Goal: Transaction & Acquisition: Purchase product/service

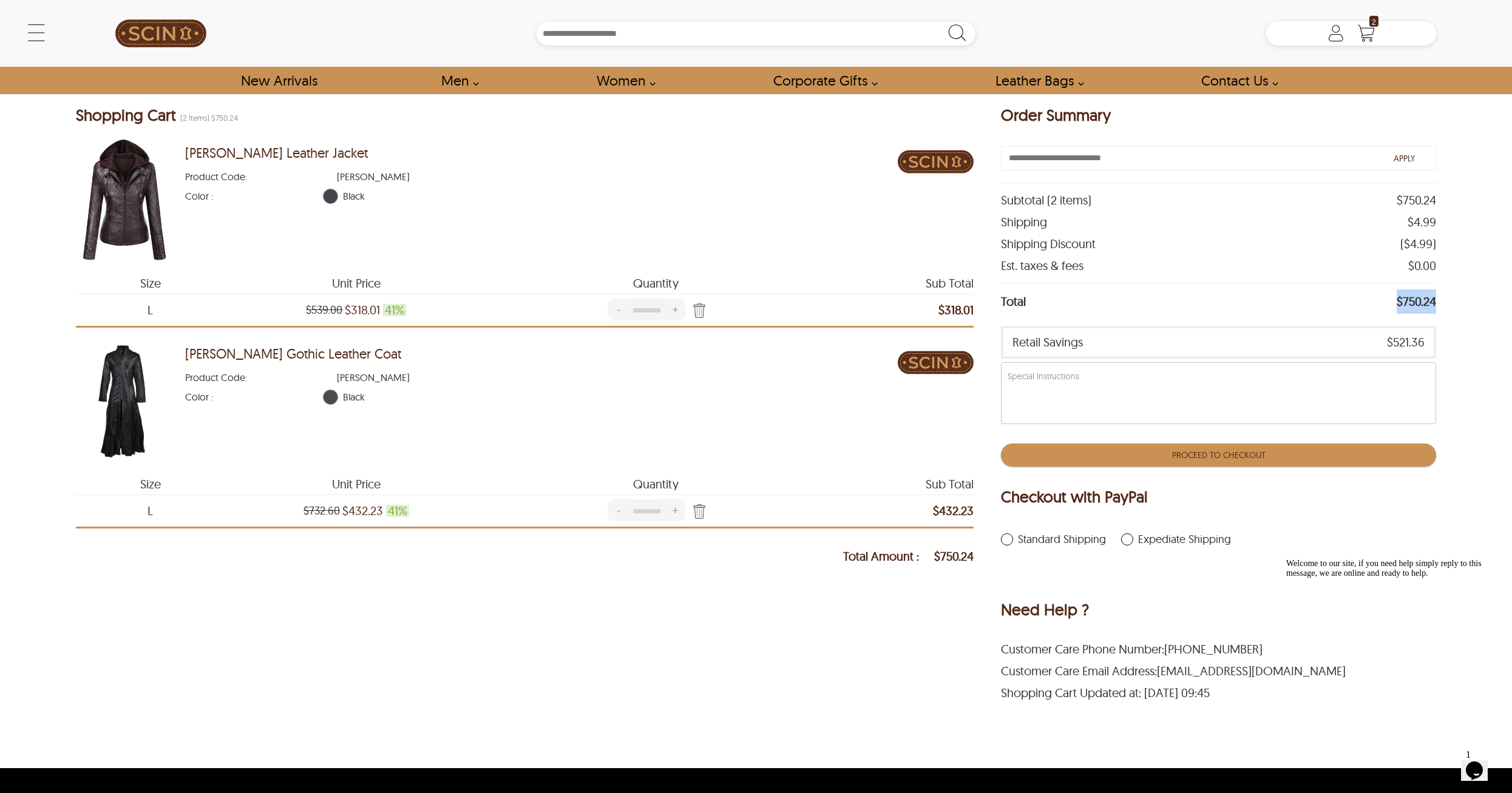
drag, startPoint x: 1398, startPoint y: 306, endPoint x: 1436, endPoint y: 304, distance: 38.1
click at [1436, 304] on span "$750.24" at bounding box center [1417, 301] width 39 height 24
copy span "$750.24"
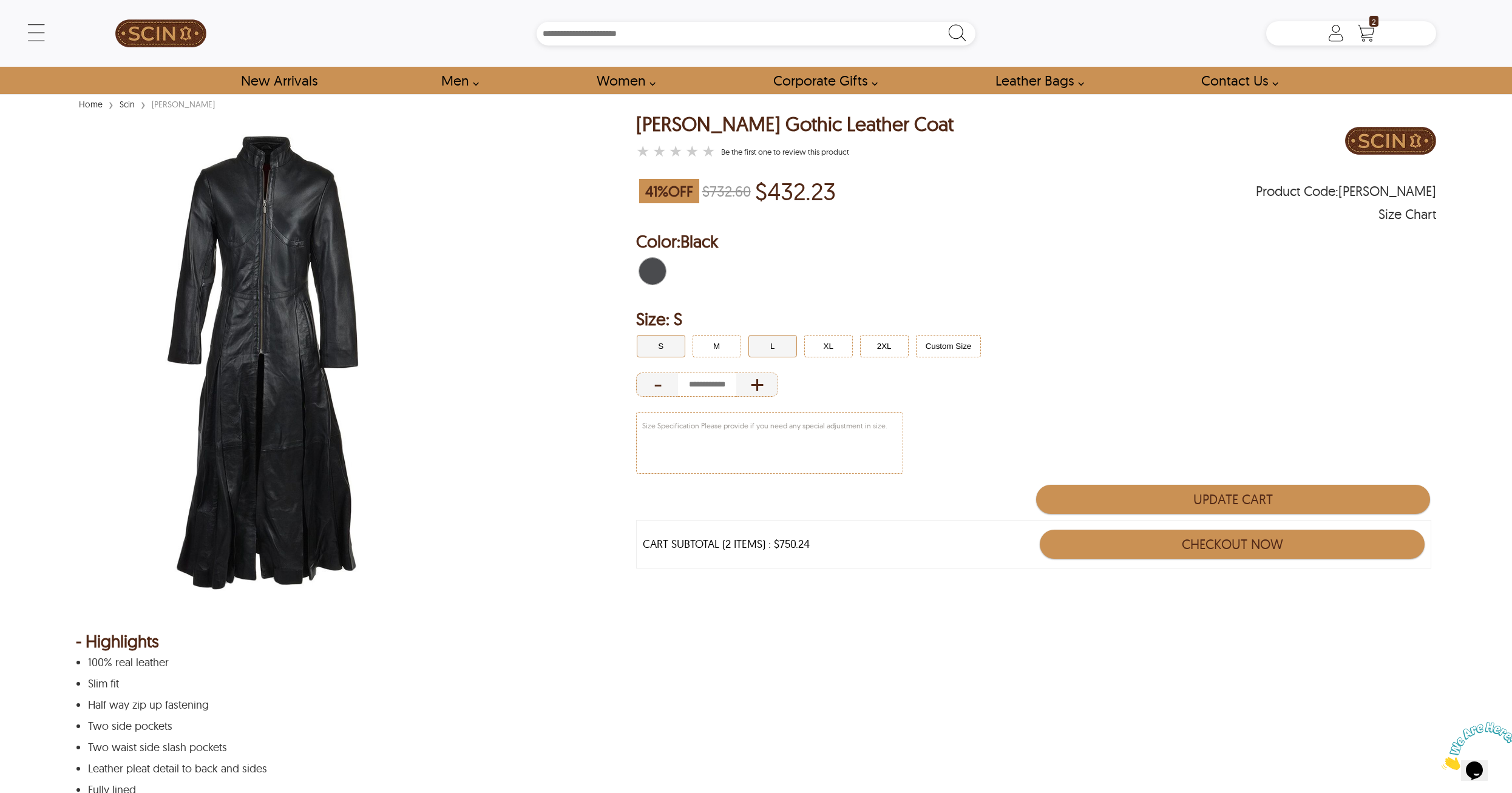
click at [770, 349] on button "L" at bounding box center [772, 346] width 49 height 23
type input "*"
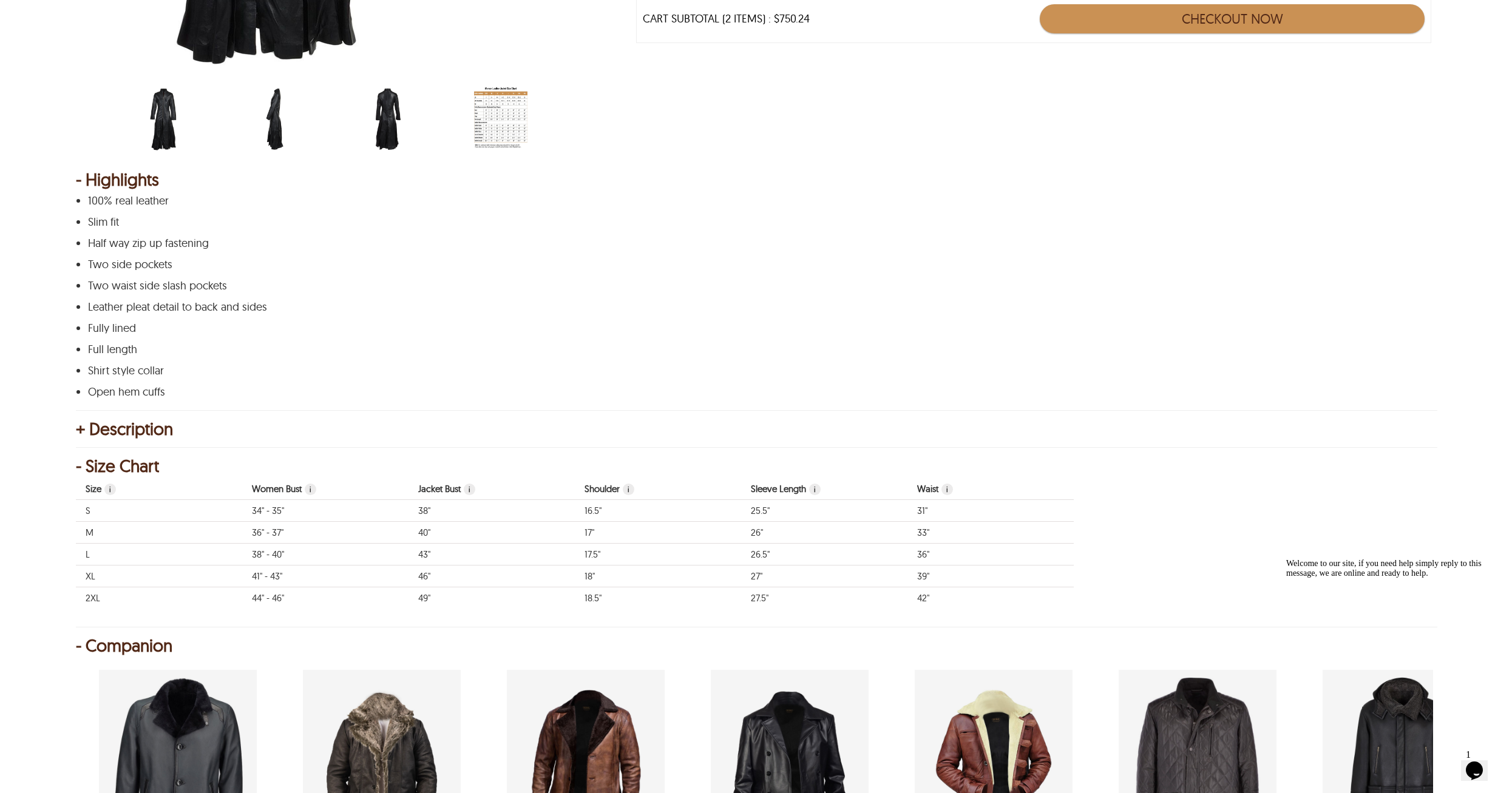
scroll to position [425, 0]
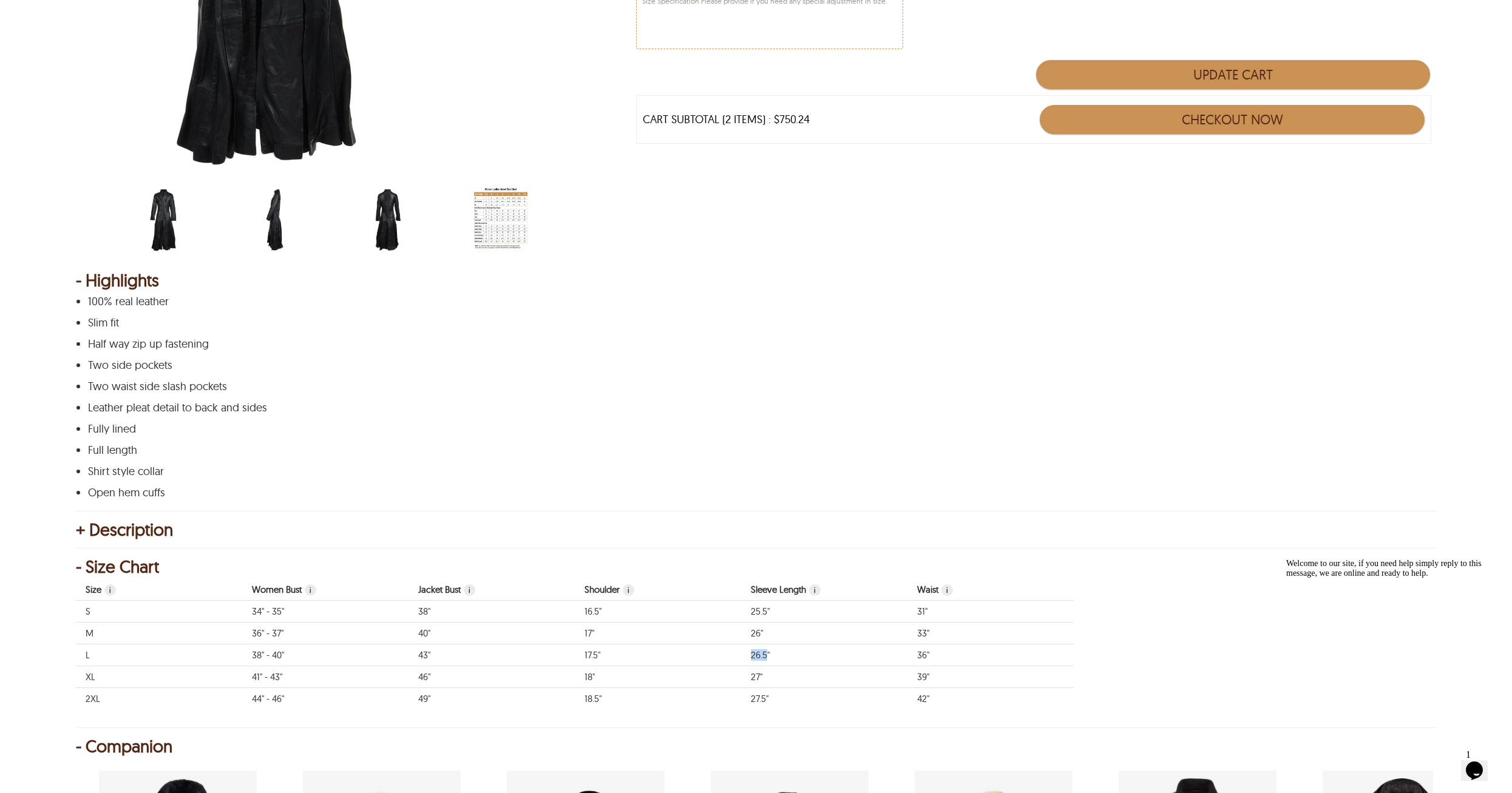
drag, startPoint x: 752, startPoint y: 656, endPoint x: 765, endPoint y: 656, distance: 13.0
click at [765, 656] on td "26.5"" at bounding box center [824, 655] width 166 height 22
click at [768, 659] on td "26.5"" at bounding box center [824, 655] width 166 height 22
drag, startPoint x: 773, startPoint y: 656, endPoint x: 752, endPoint y: 656, distance: 21.0
click at [752, 656] on td "26.5"" at bounding box center [824, 655] width 166 height 22
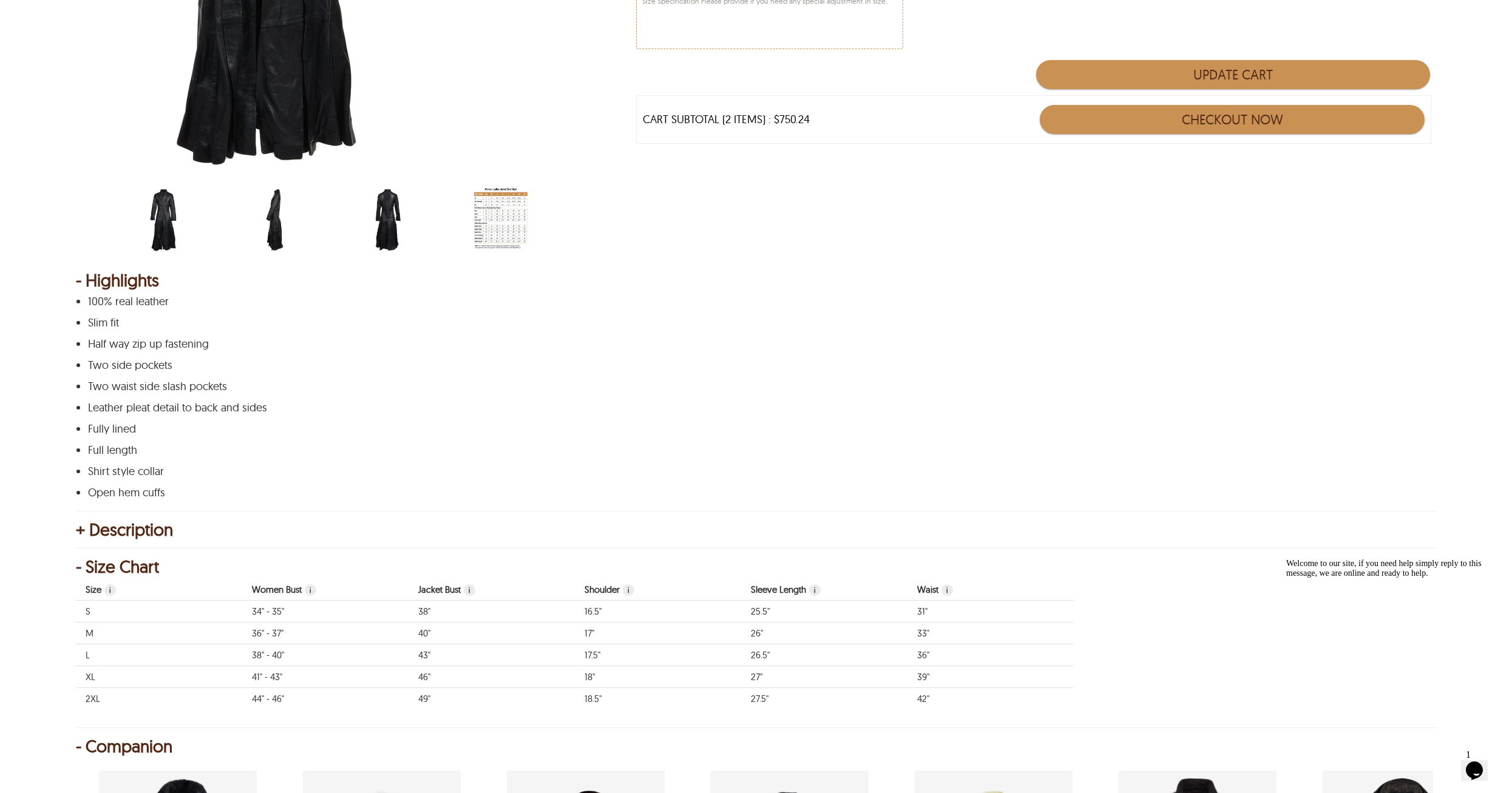
click at [814, 592] on span "i" at bounding box center [815, 590] width 11 height 11
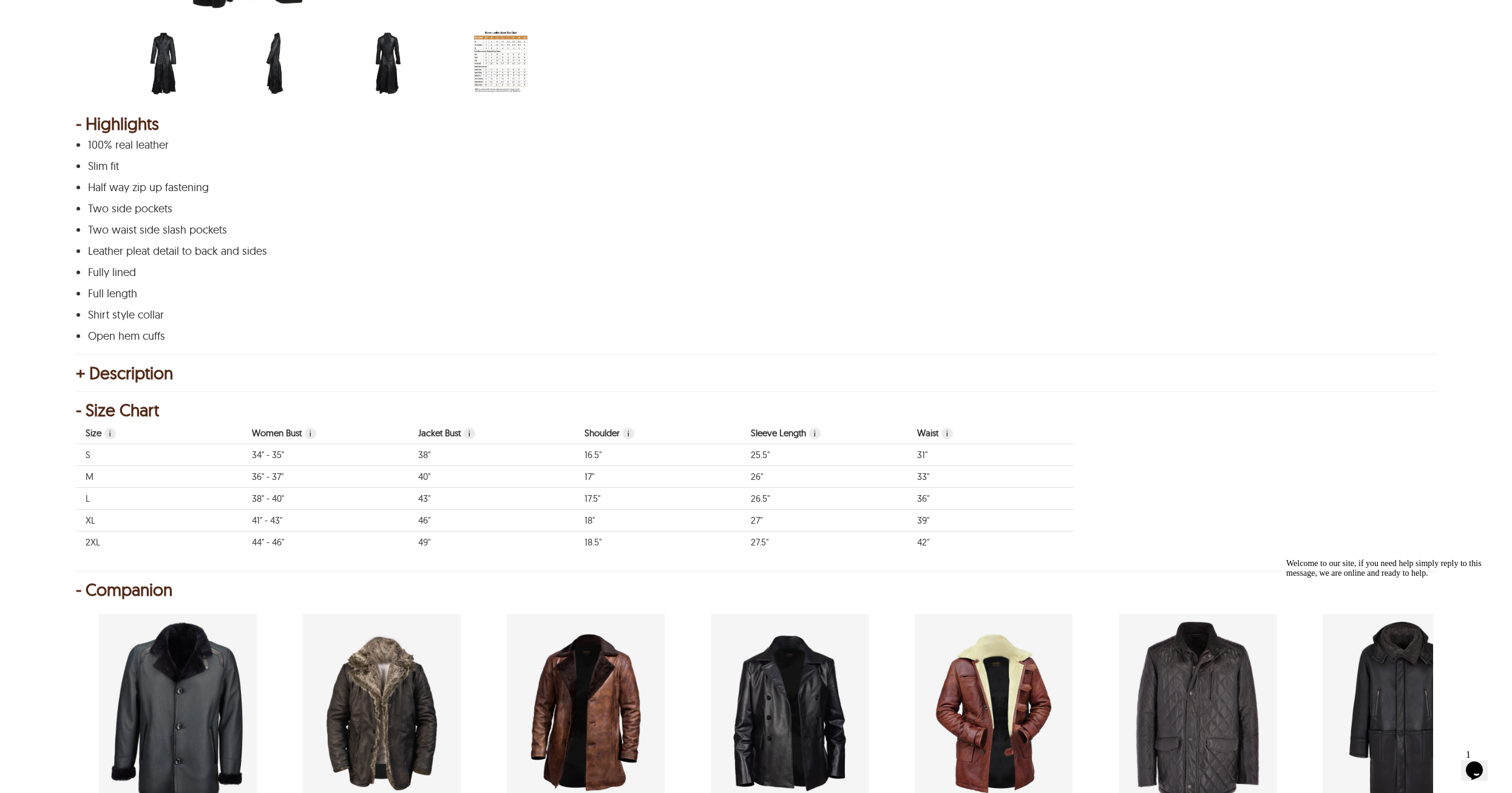
scroll to position [607, 0]
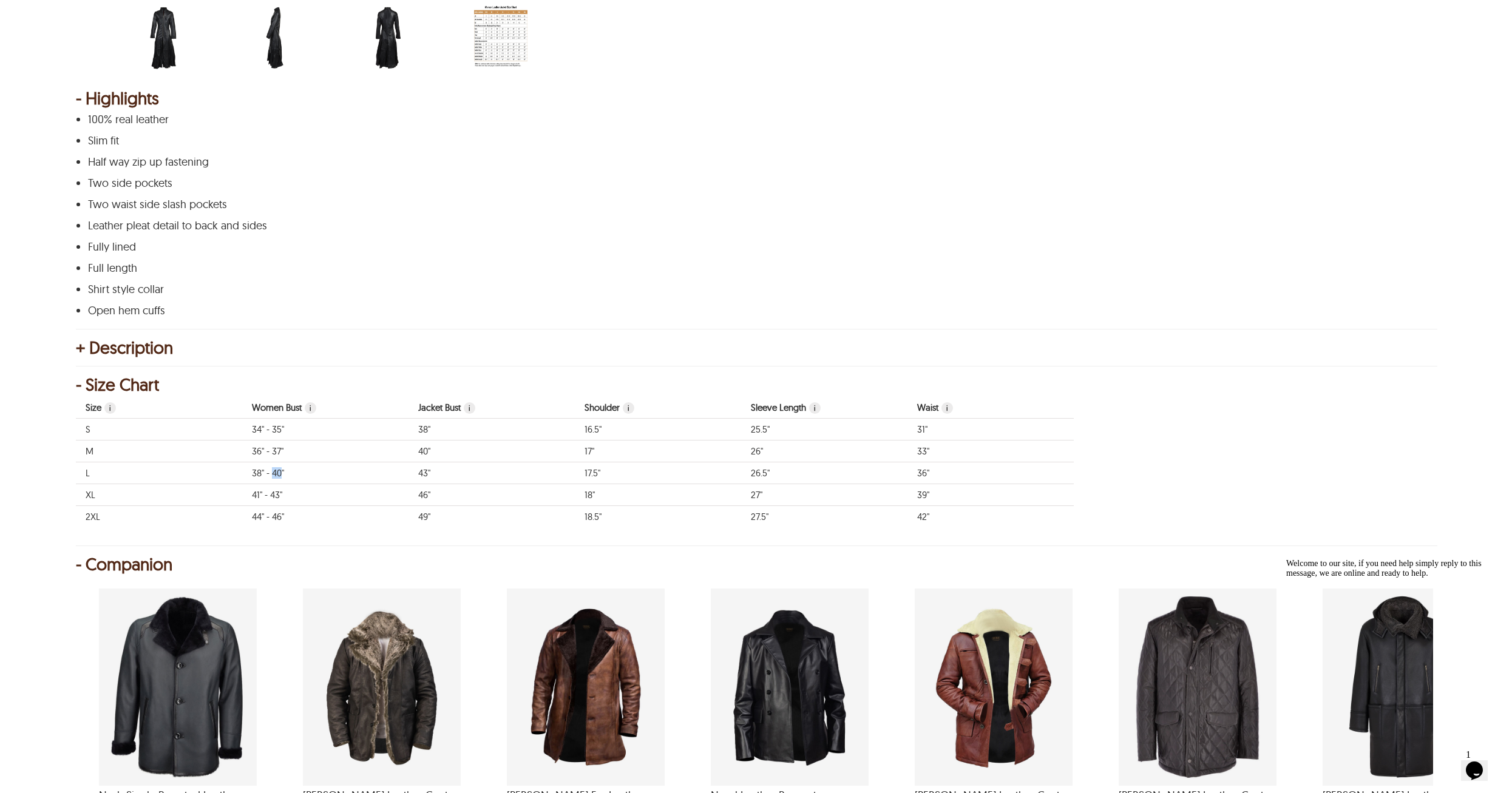
drag, startPoint x: 272, startPoint y: 474, endPoint x: 283, endPoint y: 474, distance: 11.0
click at [283, 474] on td "38" - 40"" at bounding box center [326, 473] width 166 height 22
drag, startPoint x: 283, startPoint y: 474, endPoint x: 270, endPoint y: 473, distance: 13.0
click at [270, 473] on td "38" - 40"" at bounding box center [326, 473] width 166 height 22
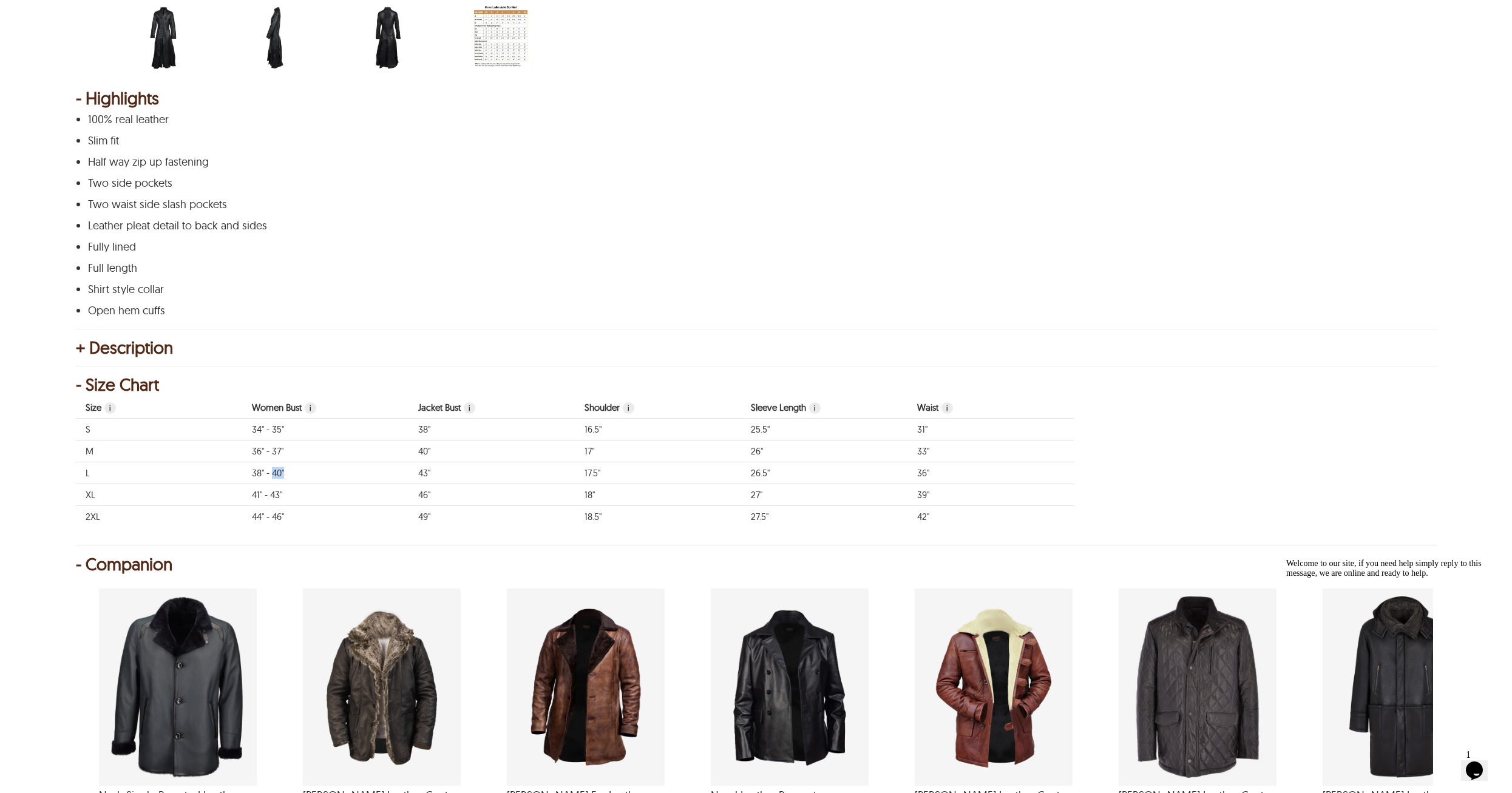
drag, startPoint x: 271, startPoint y: 473, endPoint x: 287, endPoint y: 475, distance: 16.1
click at [287, 475] on td "38" - 40"" at bounding box center [326, 473] width 166 height 22
click at [418, 472] on td "43"" at bounding box center [492, 473] width 166 height 22
drag, startPoint x: 585, startPoint y: 472, endPoint x: 600, endPoint y: 473, distance: 15.0
click at [600, 473] on td "17.5"" at bounding box center [658, 473] width 166 height 22
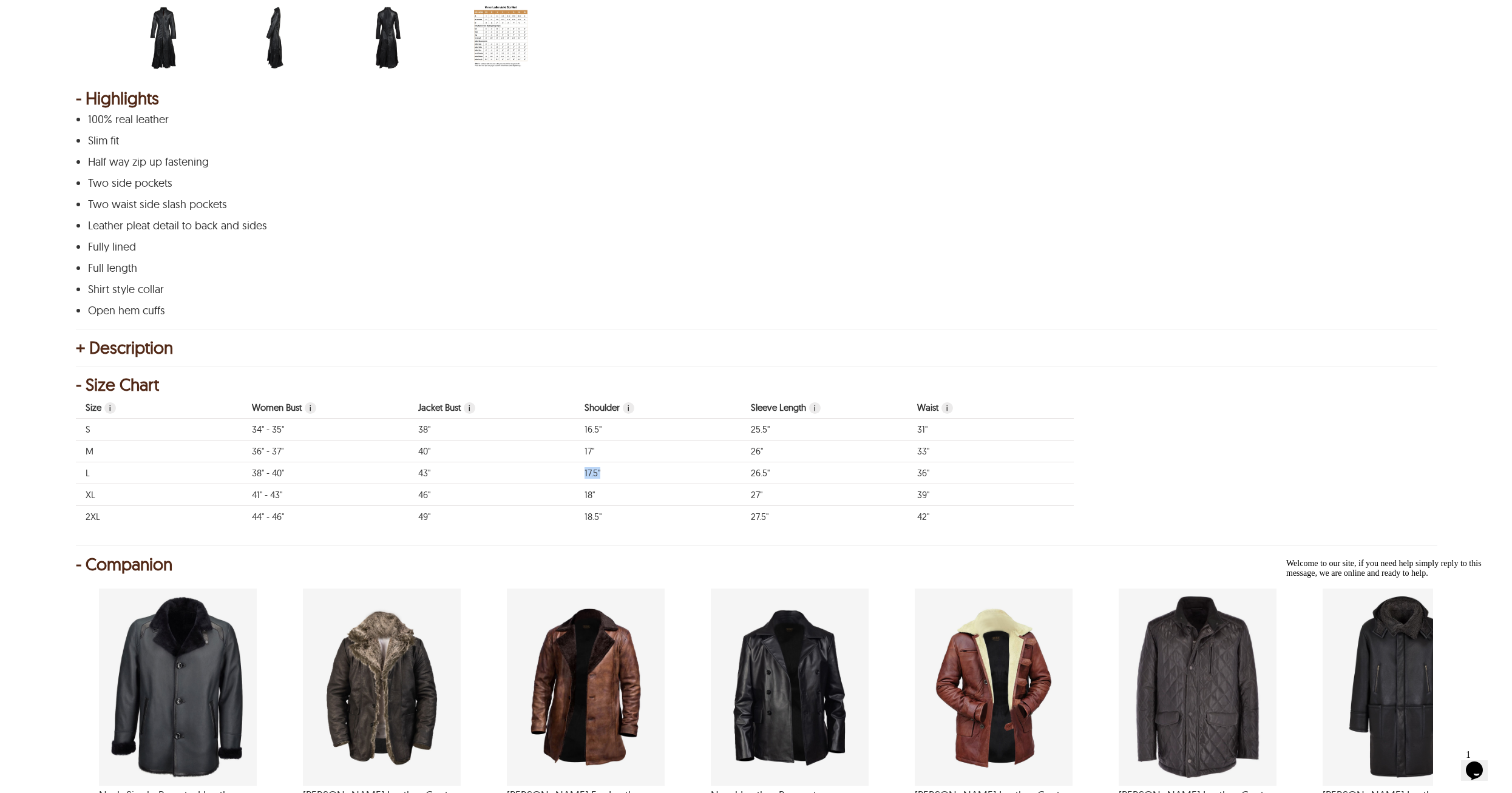
click at [599, 470] on td "17.5"" at bounding box center [658, 473] width 166 height 22
drag, startPoint x: 585, startPoint y: 470, endPoint x: 601, endPoint y: 473, distance: 16.3
click at [601, 473] on td "17.5"" at bounding box center [658, 473] width 166 height 22
click at [634, 476] on td "17.5"" at bounding box center [658, 473] width 166 height 22
drag, startPoint x: 918, startPoint y: 473, endPoint x: 931, endPoint y: 474, distance: 13.0
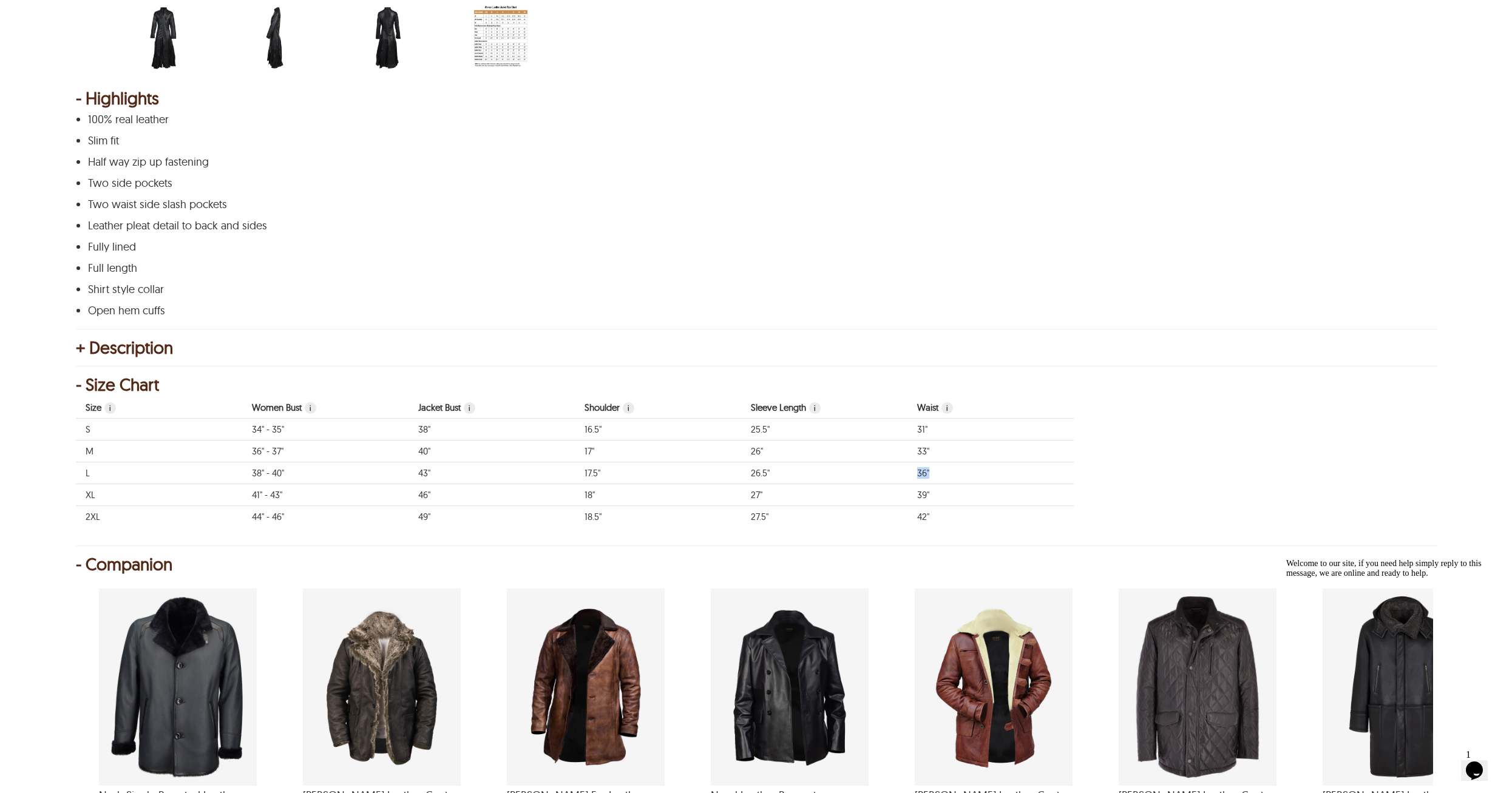
click at [931, 474] on td "36"" at bounding box center [991, 473] width 166 height 22
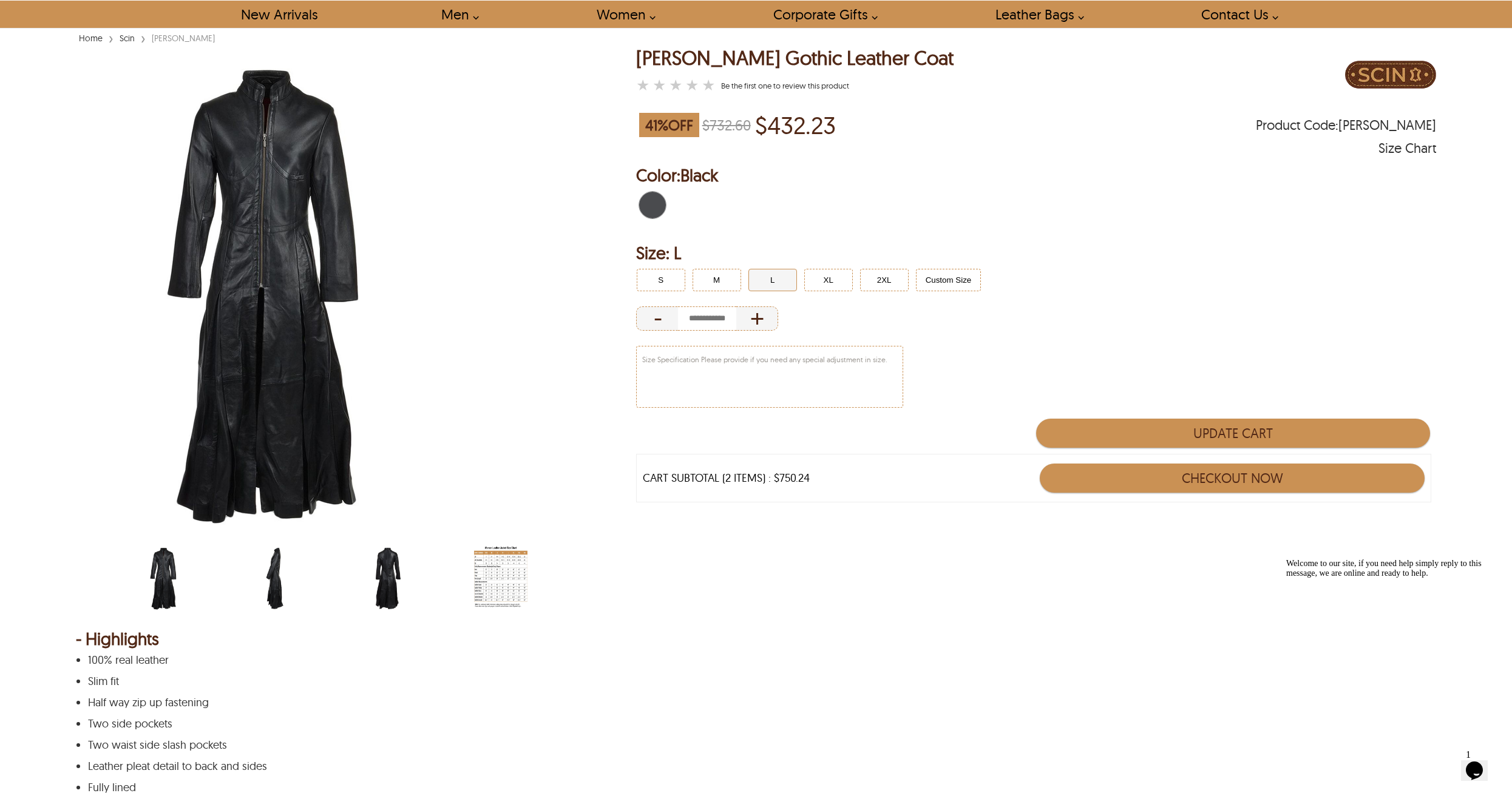
scroll to position [61, 0]
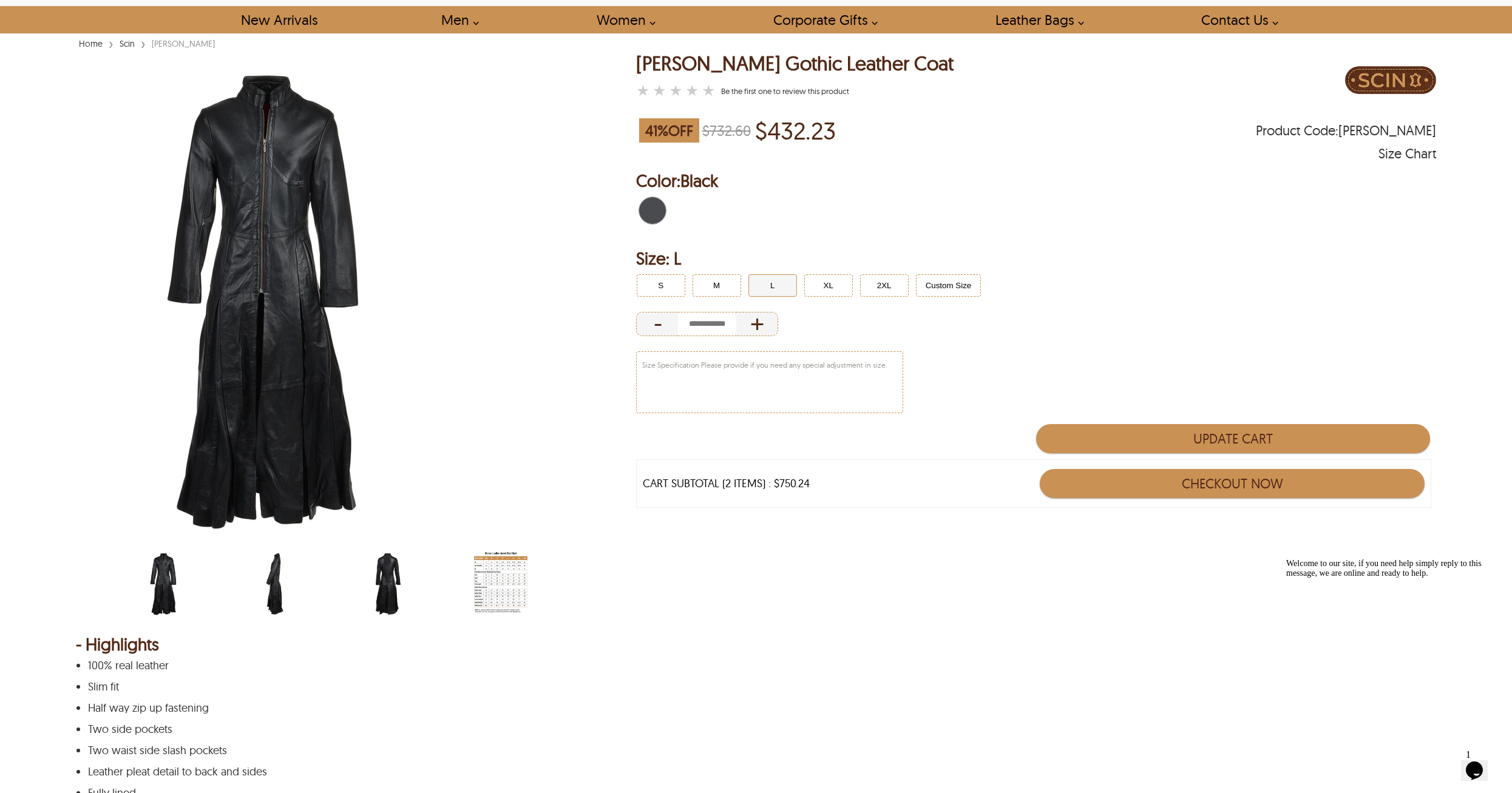
click at [275, 249] on img at bounding box center [273, 299] width 393 height 492
click at [271, 582] on img "scin-13177w-black-side.jpg" at bounding box center [276, 584] width 54 height 67
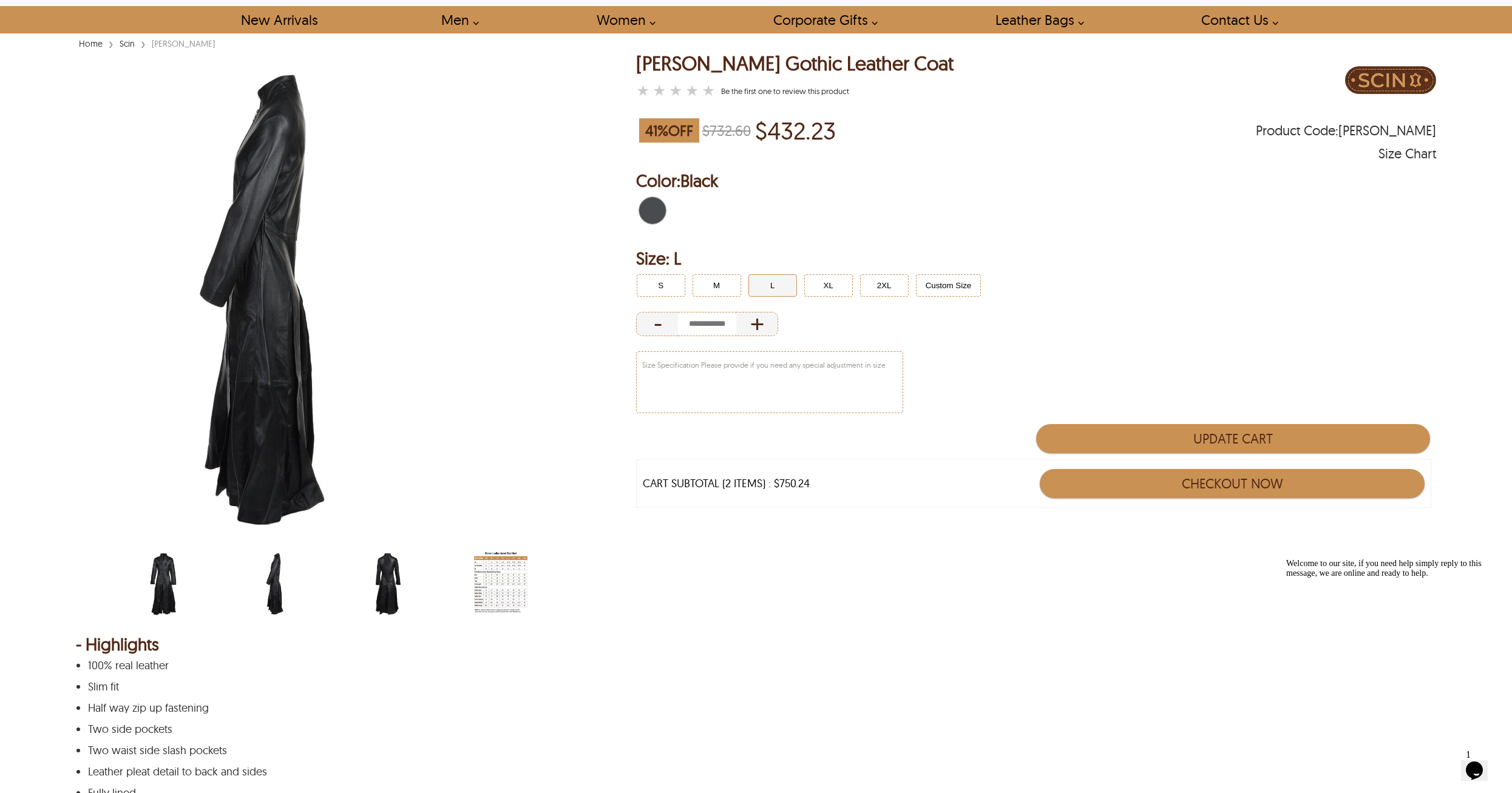
click at [344, 575] on div "scin-13177w-black-side.jpg" at bounding box center [299, 585] width 100 height 70
click at [352, 588] on ul at bounding box center [356, 585] width 449 height 70
click at [372, 590] on img "scin-13177w-black-back.jpg" at bounding box center [389, 584] width 54 height 67
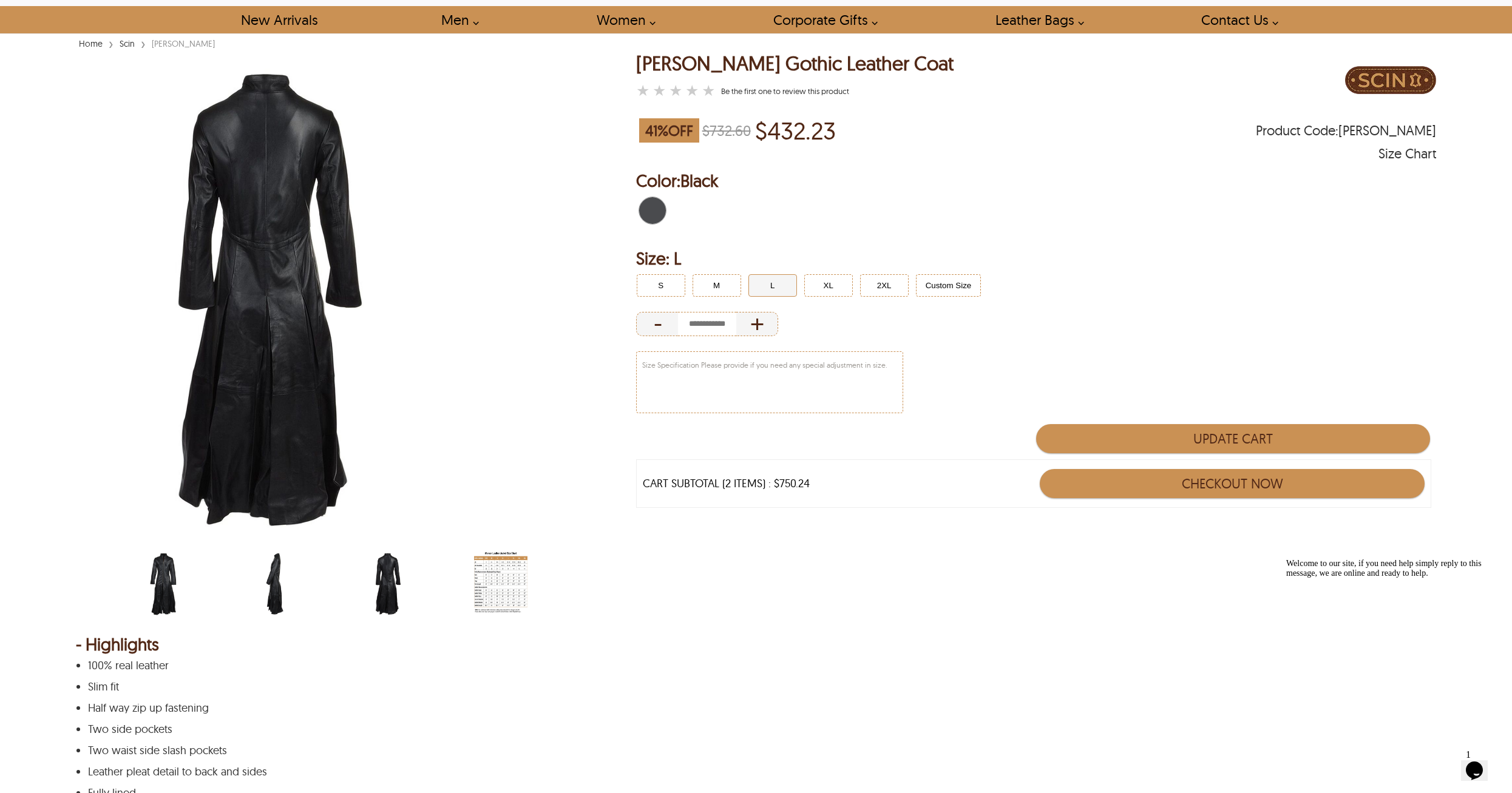
click at [151, 597] on img "scin-13177w-black.jpg" at bounding box center [165, 584] width 54 height 67
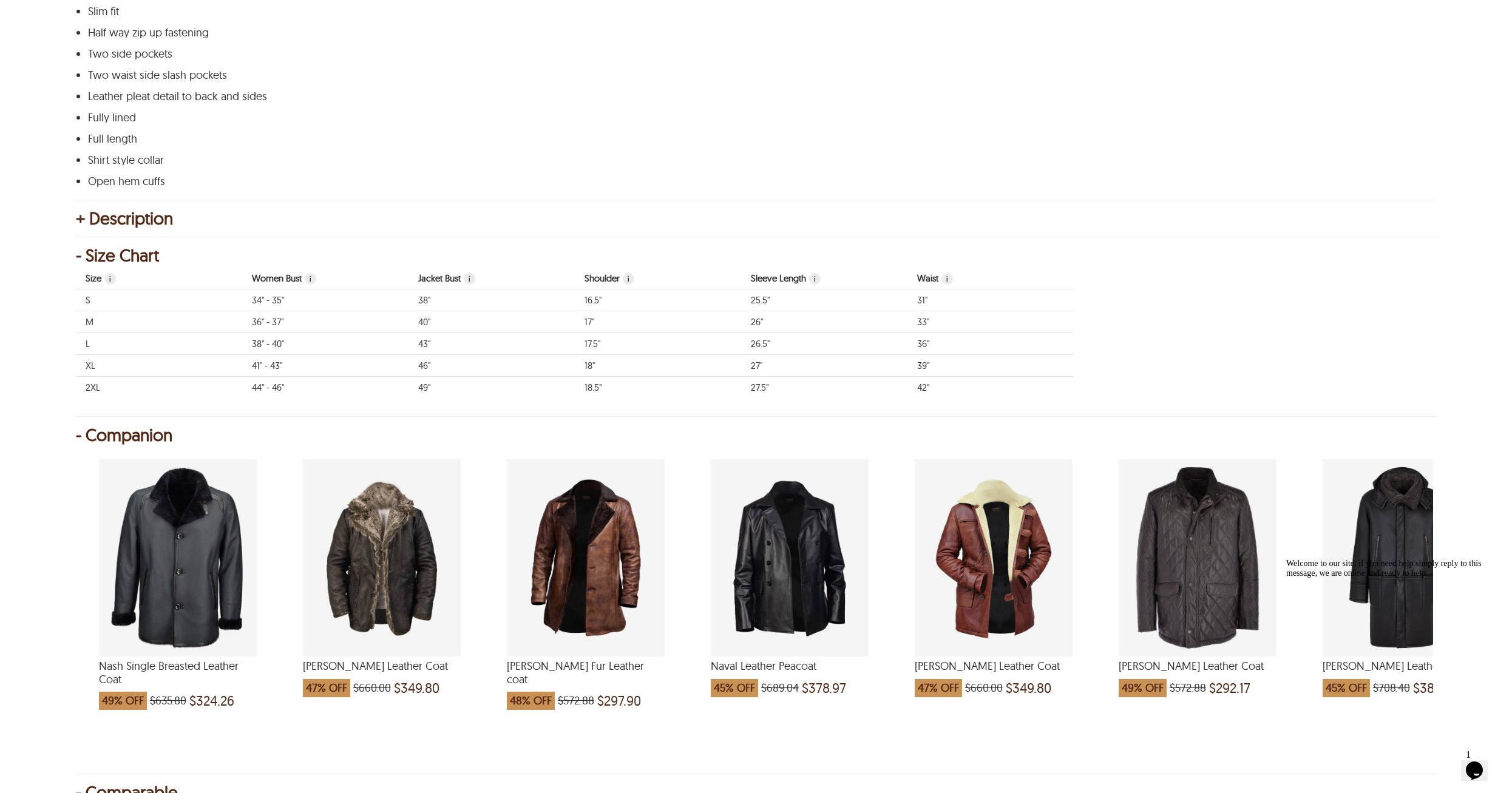
scroll to position [668, 0]
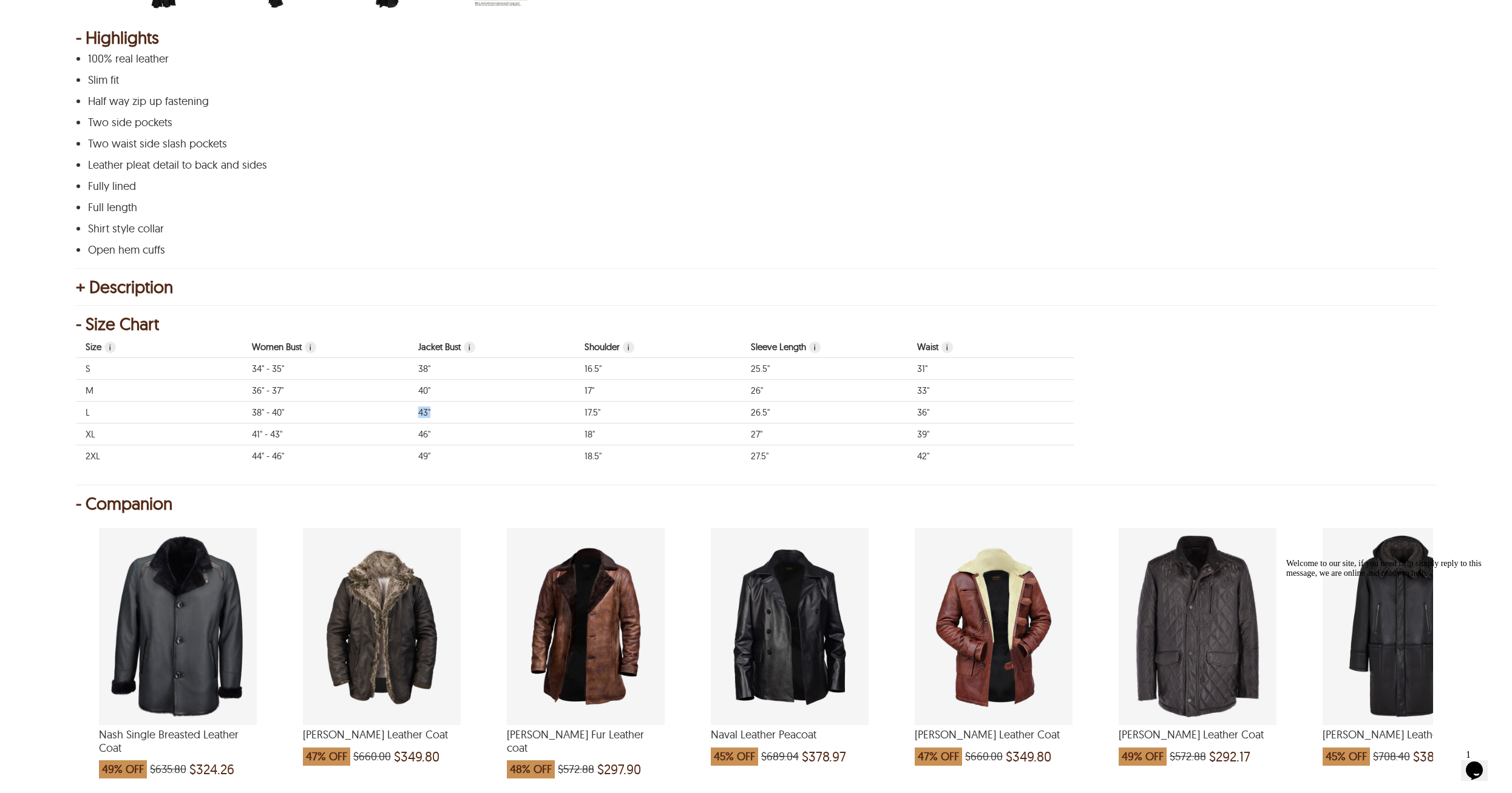
drag, startPoint x: 417, startPoint y: 413, endPoint x: 434, endPoint y: 413, distance: 17.0
click at [434, 413] on td "43"" at bounding box center [492, 412] width 166 height 22
click at [444, 415] on td "43"" at bounding box center [492, 412] width 166 height 22
drag, startPoint x: 418, startPoint y: 411, endPoint x: 430, endPoint y: 413, distance: 12.2
click at [430, 413] on td "43"" at bounding box center [492, 412] width 166 height 22
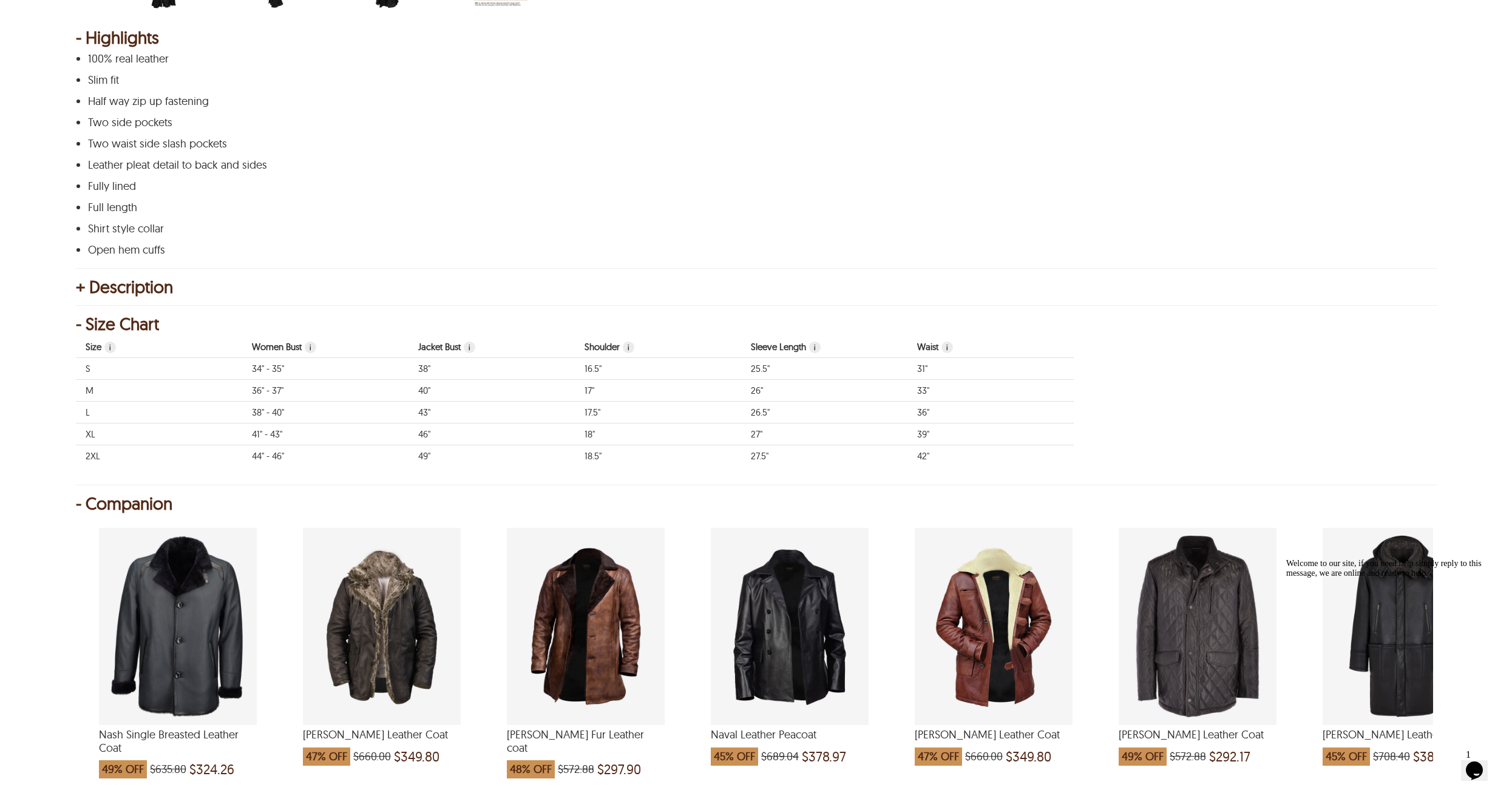
click at [672, 419] on td "17.5"" at bounding box center [658, 412] width 166 height 22
drag, startPoint x: 273, startPoint y: 413, endPoint x: 287, endPoint y: 413, distance: 14.0
click at [287, 413] on td "38" - 40"" at bounding box center [326, 412] width 166 height 22
click at [308, 415] on td "38" - 40"" at bounding box center [326, 412] width 166 height 22
drag, startPoint x: 585, startPoint y: 435, endPoint x: 594, endPoint y: 435, distance: 9.0
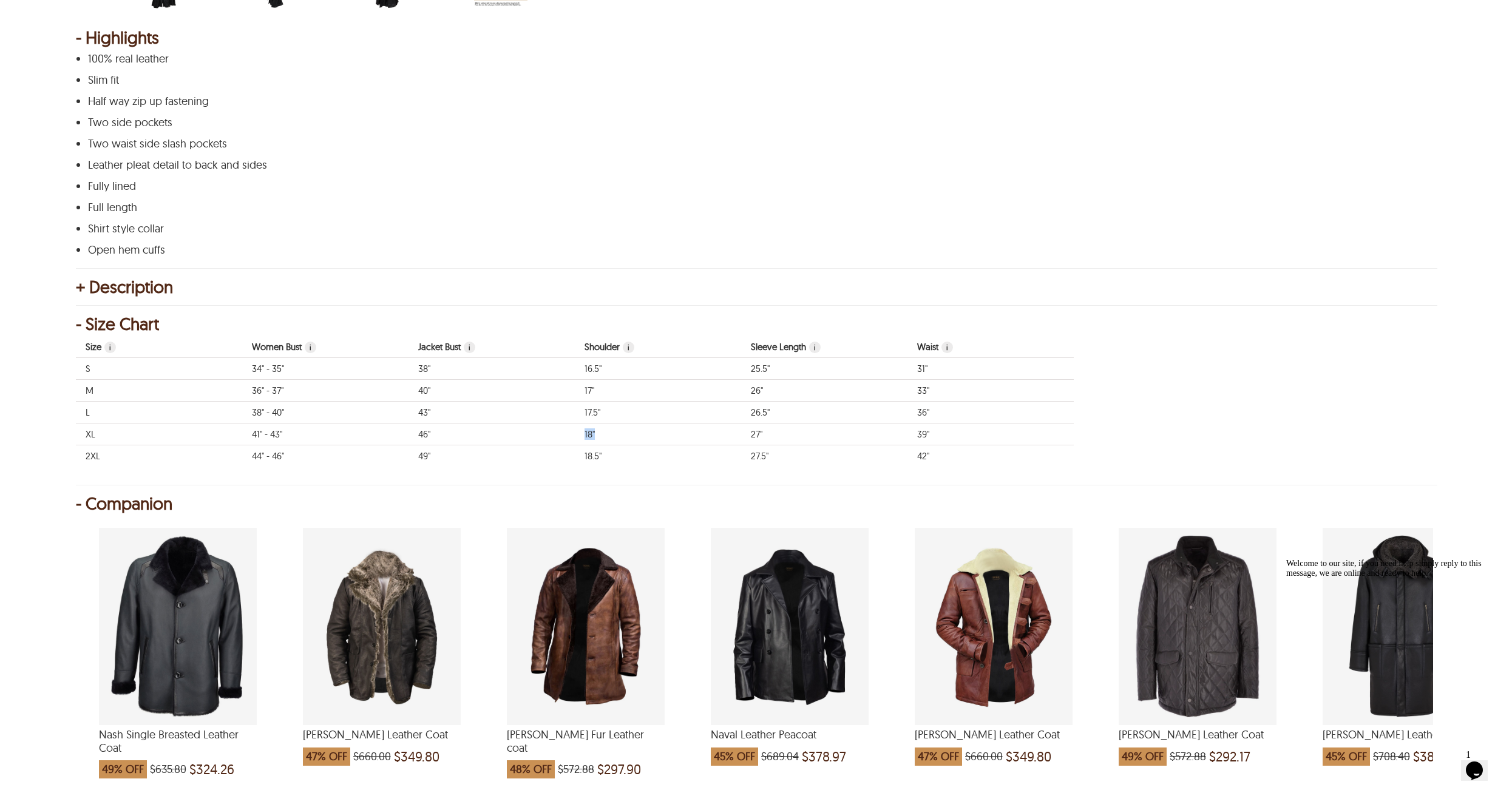
click at [594, 435] on td "18"" at bounding box center [658, 434] width 166 height 22
click at [623, 437] on td "18"" at bounding box center [658, 434] width 166 height 22
drag, startPoint x: 585, startPoint y: 413, endPoint x: 605, endPoint y: 413, distance: 20.0
click at [605, 413] on td "17.5"" at bounding box center [658, 412] width 166 height 22
click at [638, 435] on td "18"" at bounding box center [658, 434] width 166 height 22
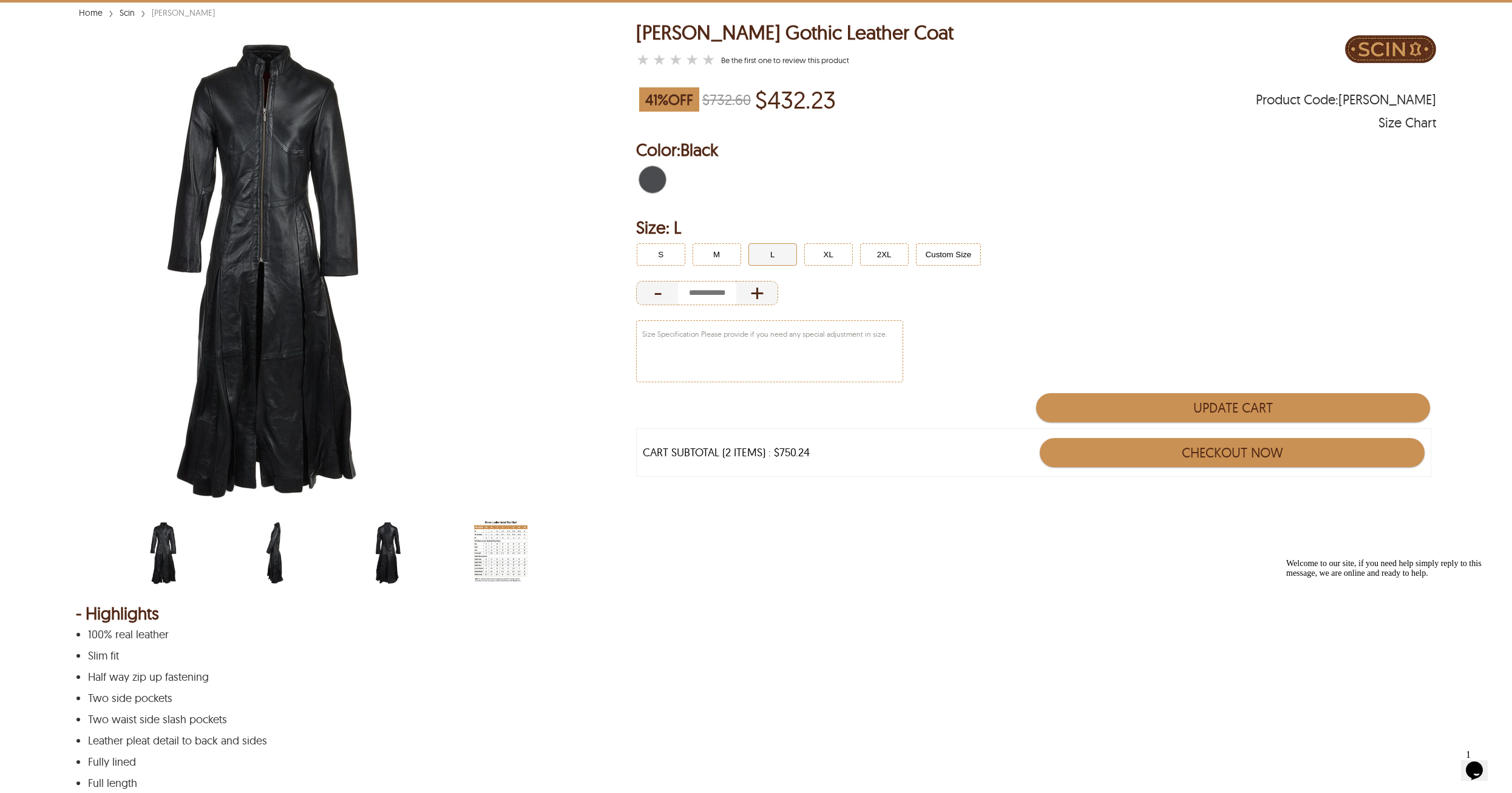
scroll to position [0, 0]
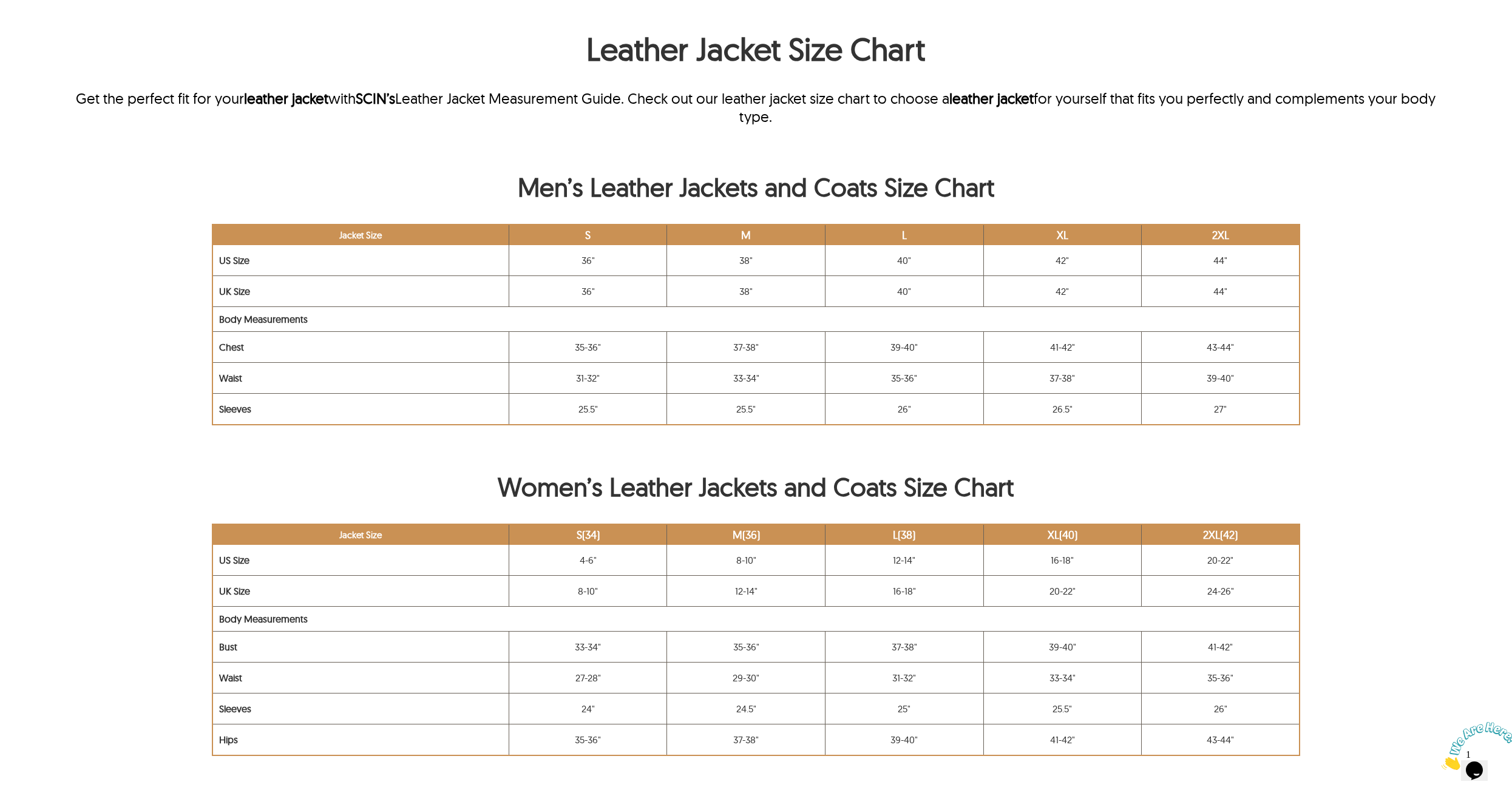
scroll to position [668, 0]
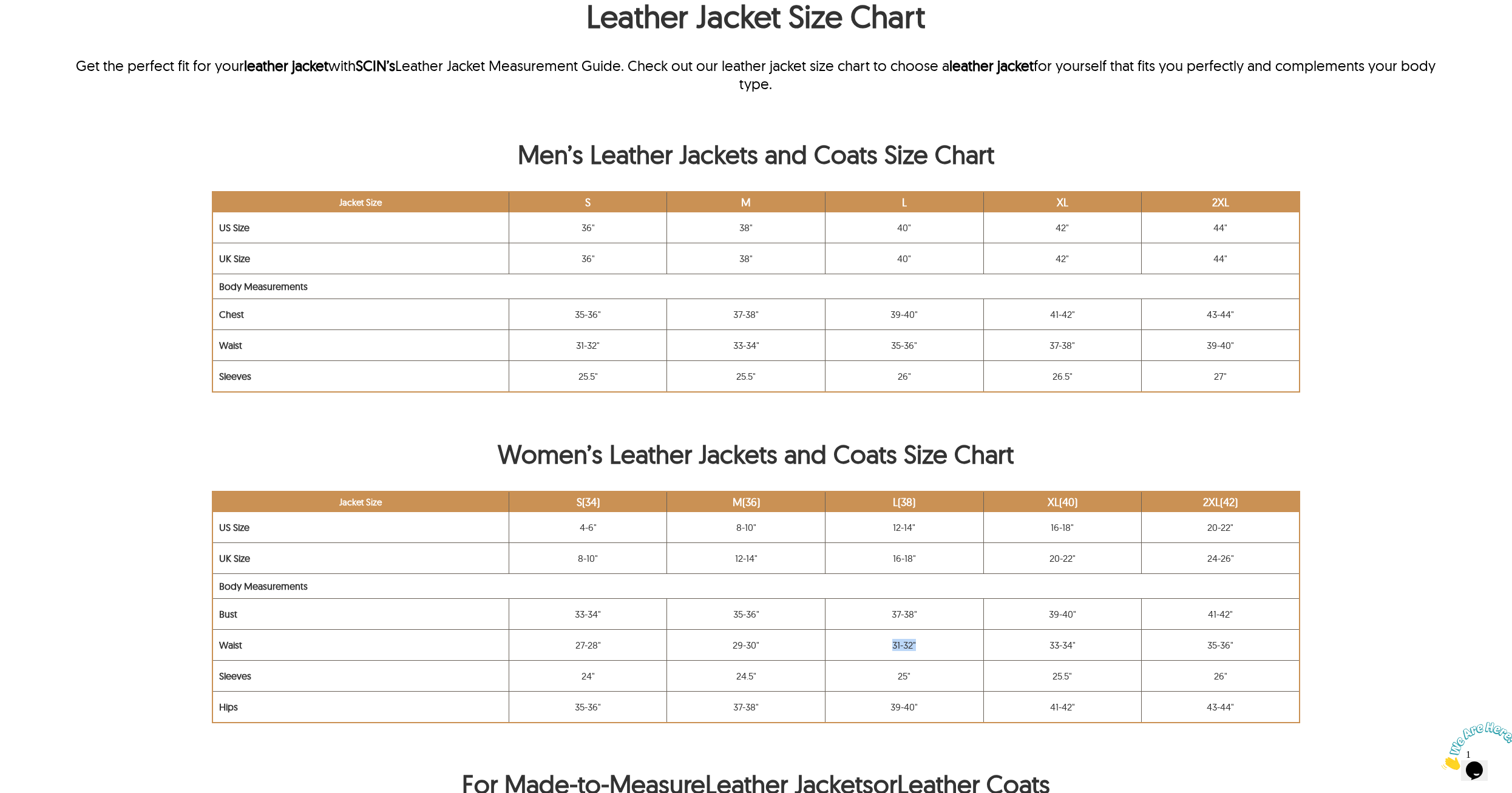
drag, startPoint x: 888, startPoint y: 656, endPoint x: 911, endPoint y: 656, distance: 23.0
click at [911, 361] on td "31-32"" at bounding box center [904, 345] width 159 height 31
click at [915, 361] on td "31-32"" at bounding box center [904, 345] width 159 height 31
drag, startPoint x: 900, startPoint y: 656, endPoint x: 910, endPoint y: 657, distance: 10.0
click at [910, 361] on td "31-32"" at bounding box center [904, 345] width 159 height 31
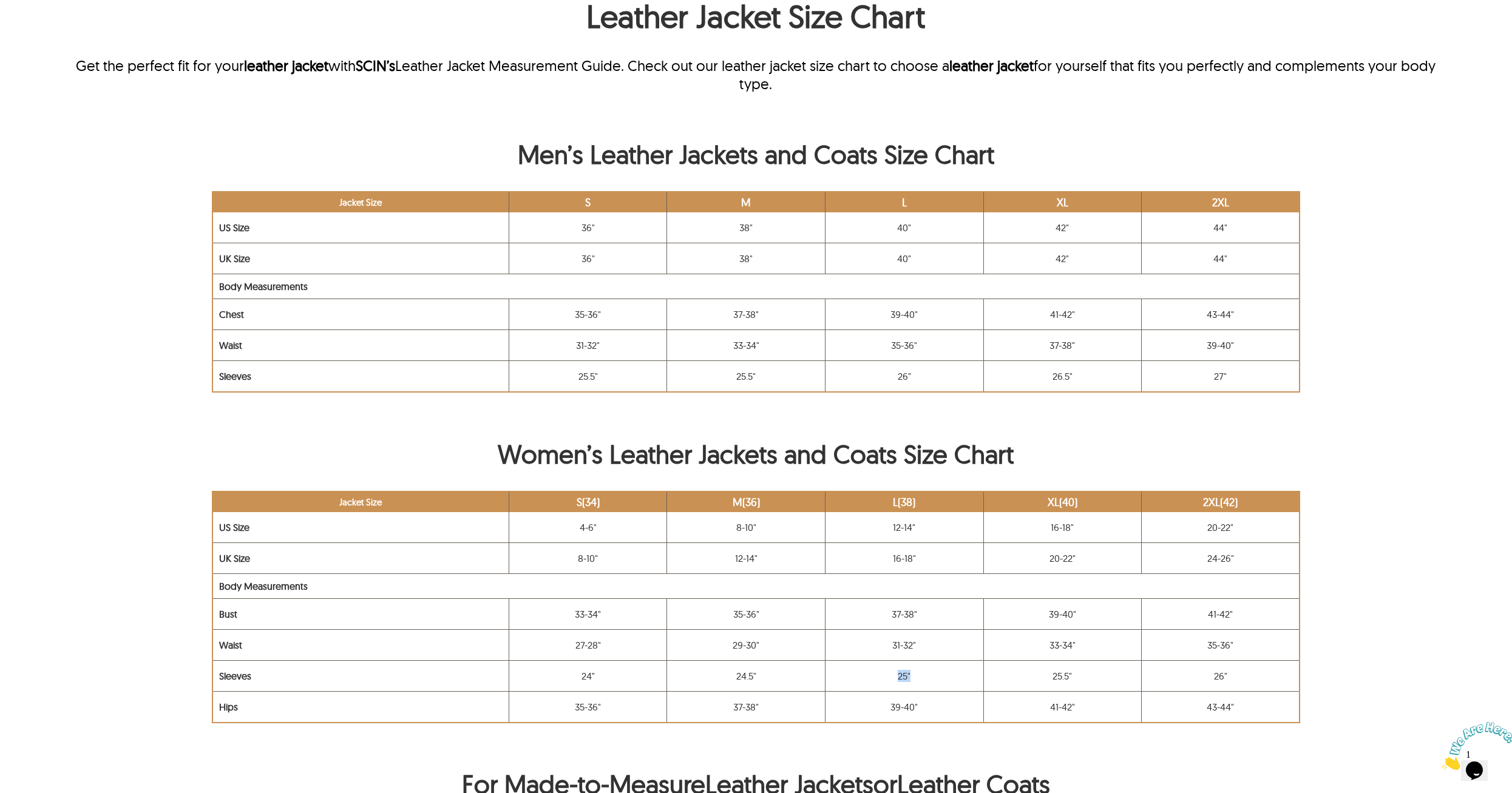
drag, startPoint x: 893, startPoint y: 690, endPoint x: 909, endPoint y: 690, distance: 16.0
click at [909, 392] on td "25"" at bounding box center [904, 376] width 159 height 32
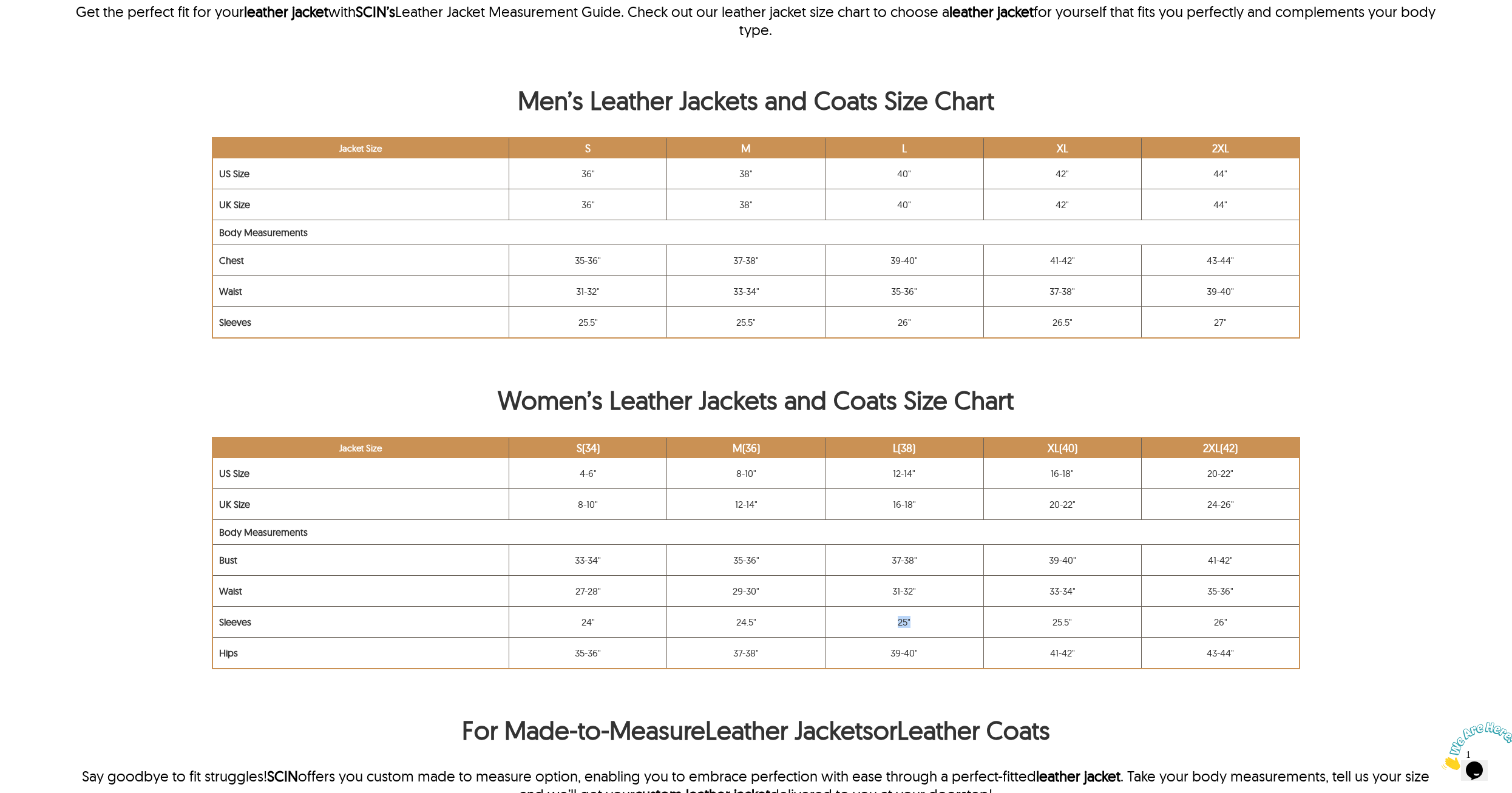
scroll to position [728, 0]
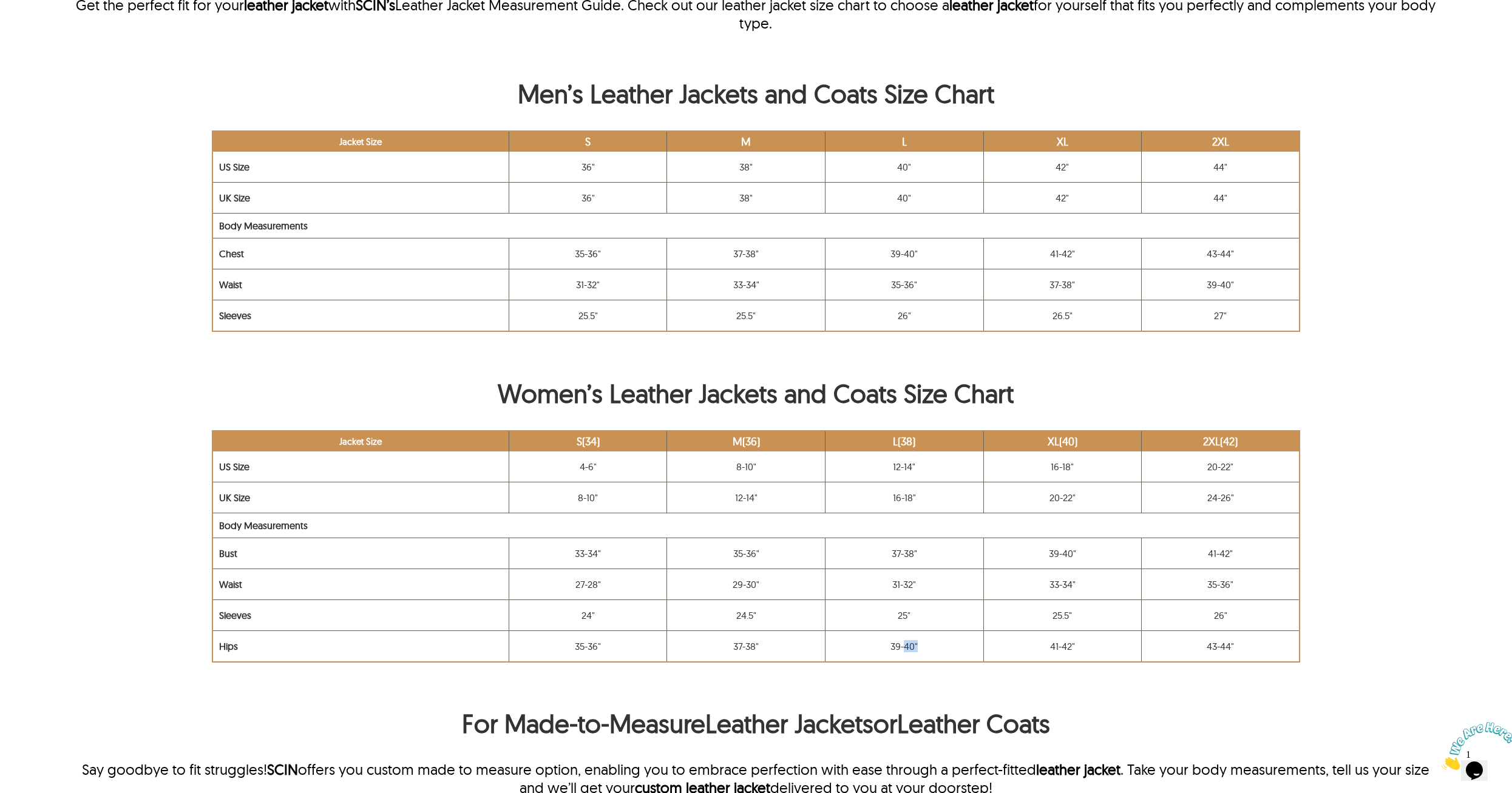
drag, startPoint x: 899, startPoint y: 657, endPoint x: 916, endPoint y: 661, distance: 17.5
click at [916, 661] on td "39-40"" at bounding box center [904, 646] width 159 height 32
click at [916, 662] on td "39-40"" at bounding box center [904, 646] width 159 height 32
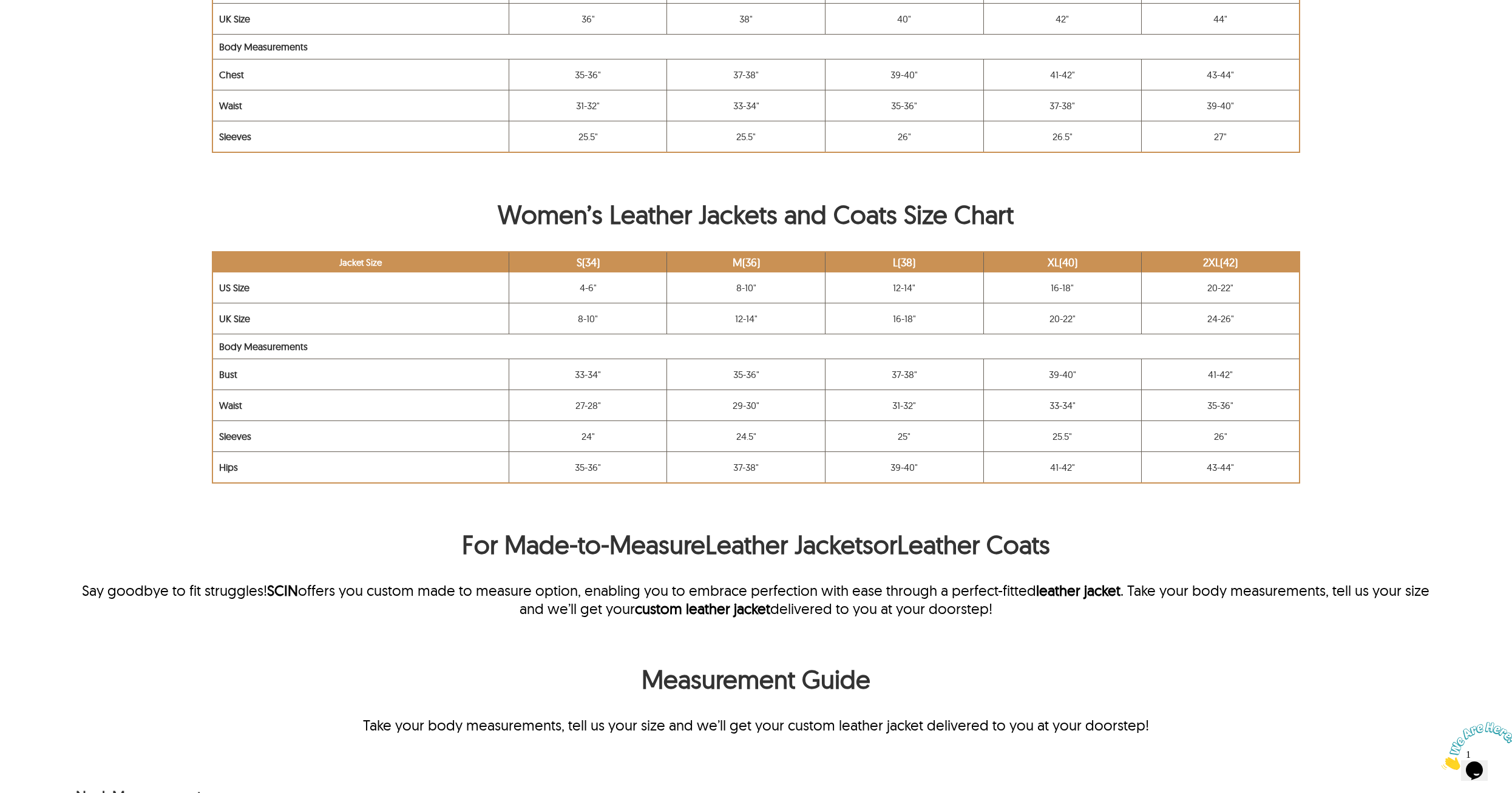
scroll to position [910, 0]
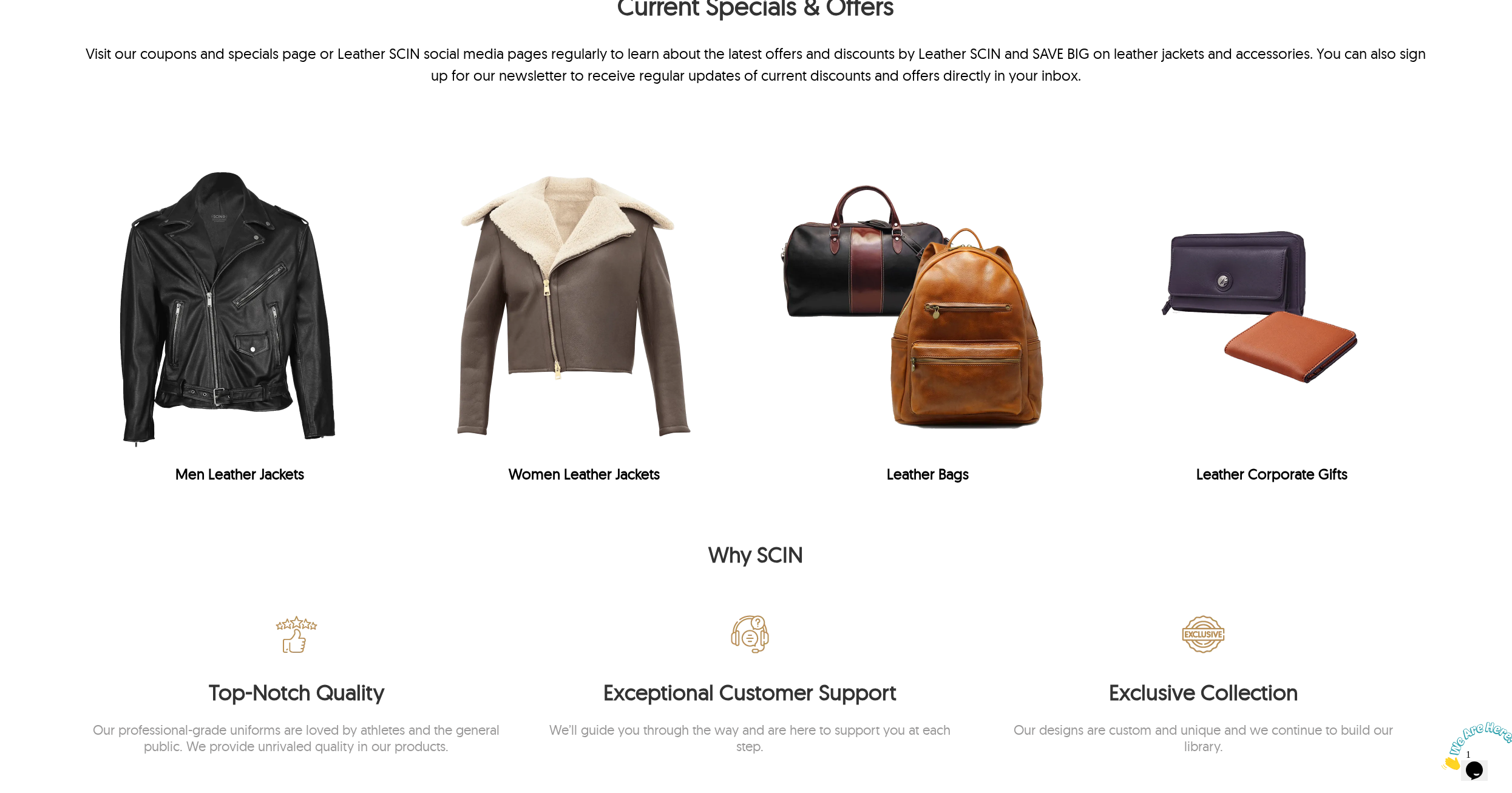
scroll to position [776, 0]
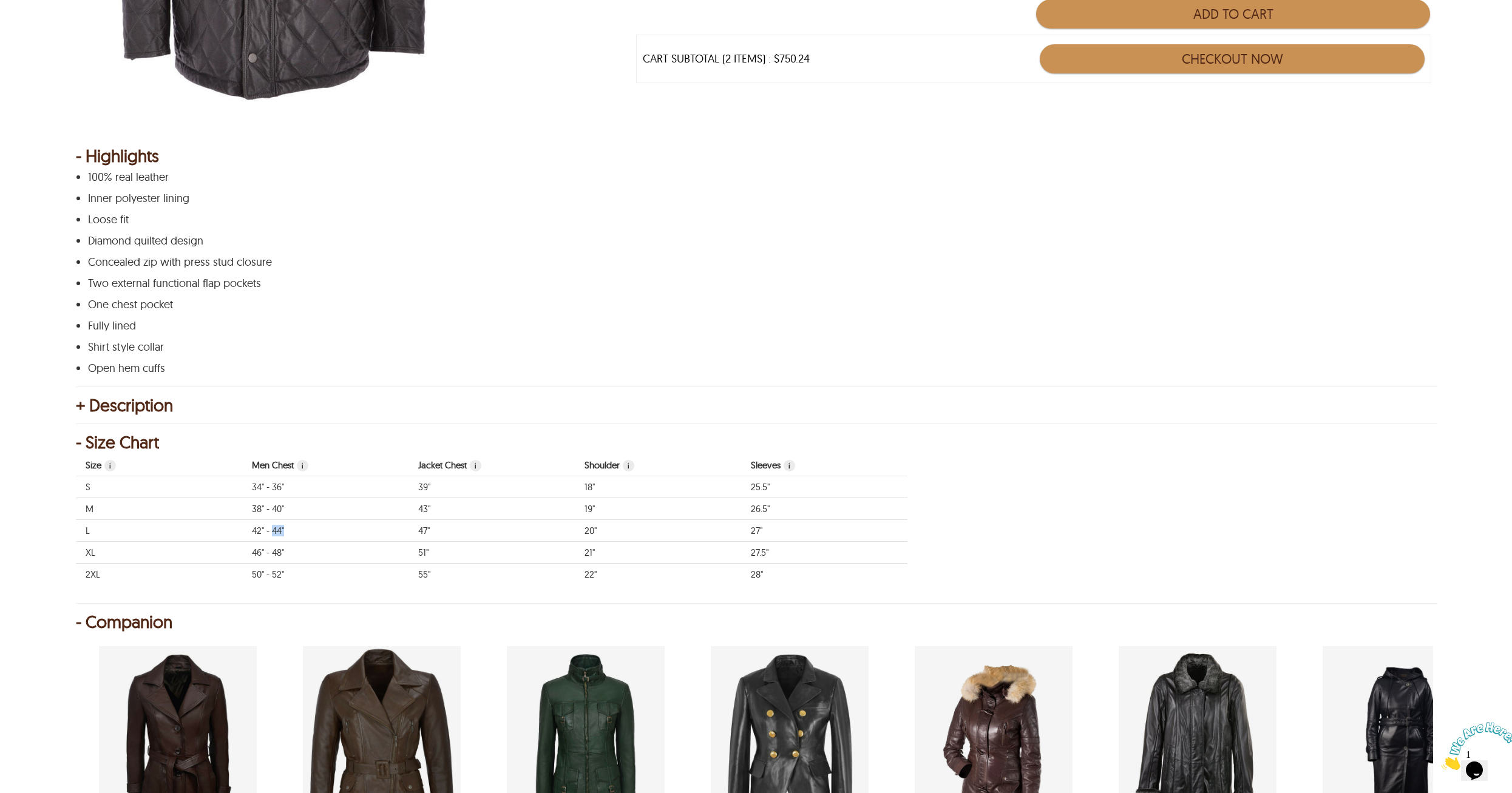
drag, startPoint x: 274, startPoint y: 533, endPoint x: 284, endPoint y: 533, distance: 10.0
click at [284, 533] on td "42" - 44"" at bounding box center [326, 530] width 166 height 22
